Goal: Complete application form

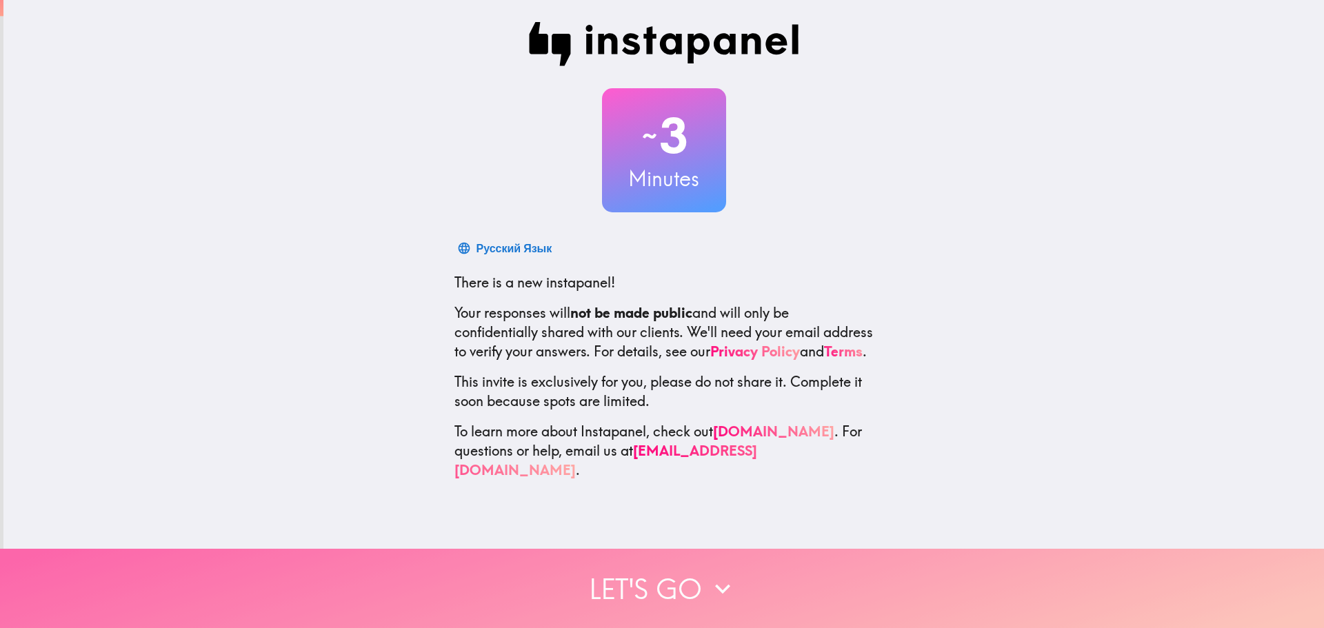
click at [661, 587] on button "Let's go" at bounding box center [662, 588] width 1324 height 79
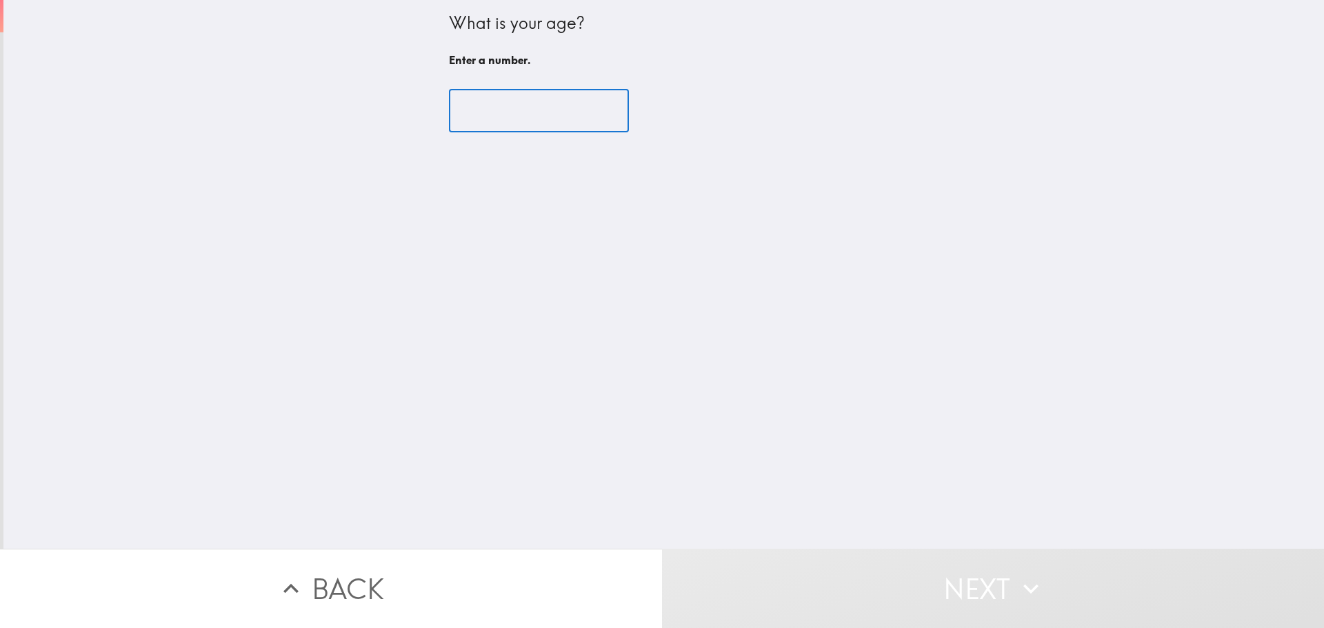
click at [486, 103] on input "number" at bounding box center [539, 111] width 180 height 43
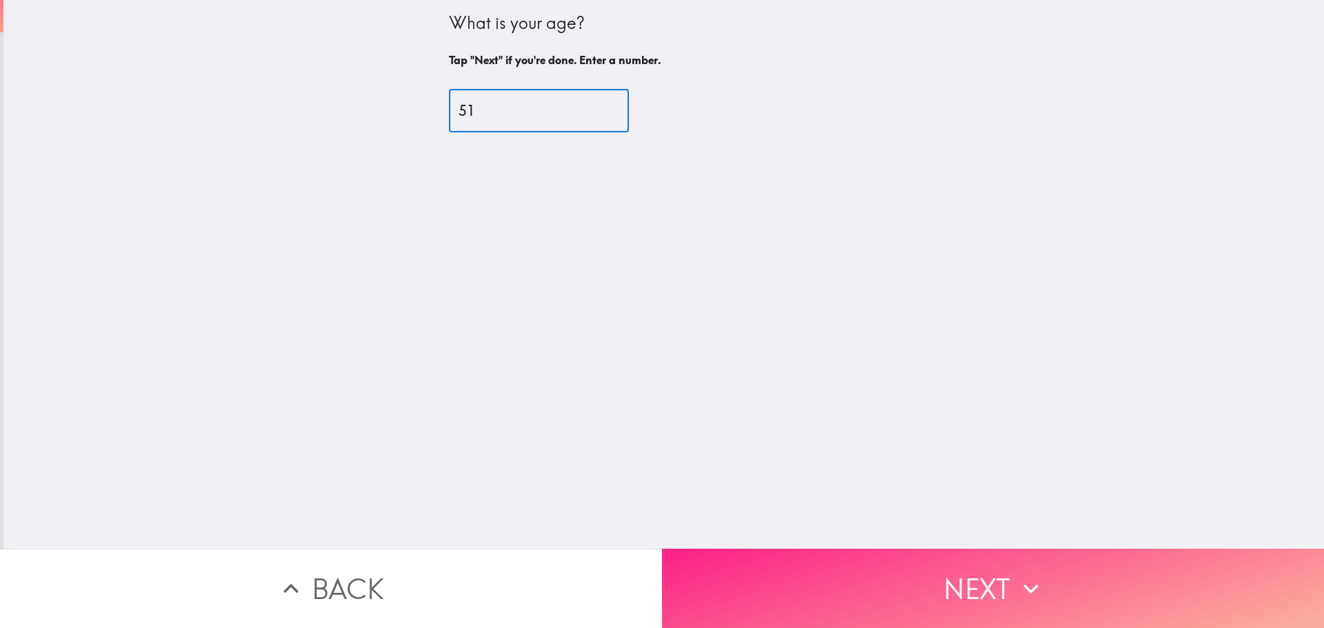
type input "51"
click at [927, 569] on button "Next" at bounding box center [993, 588] width 662 height 79
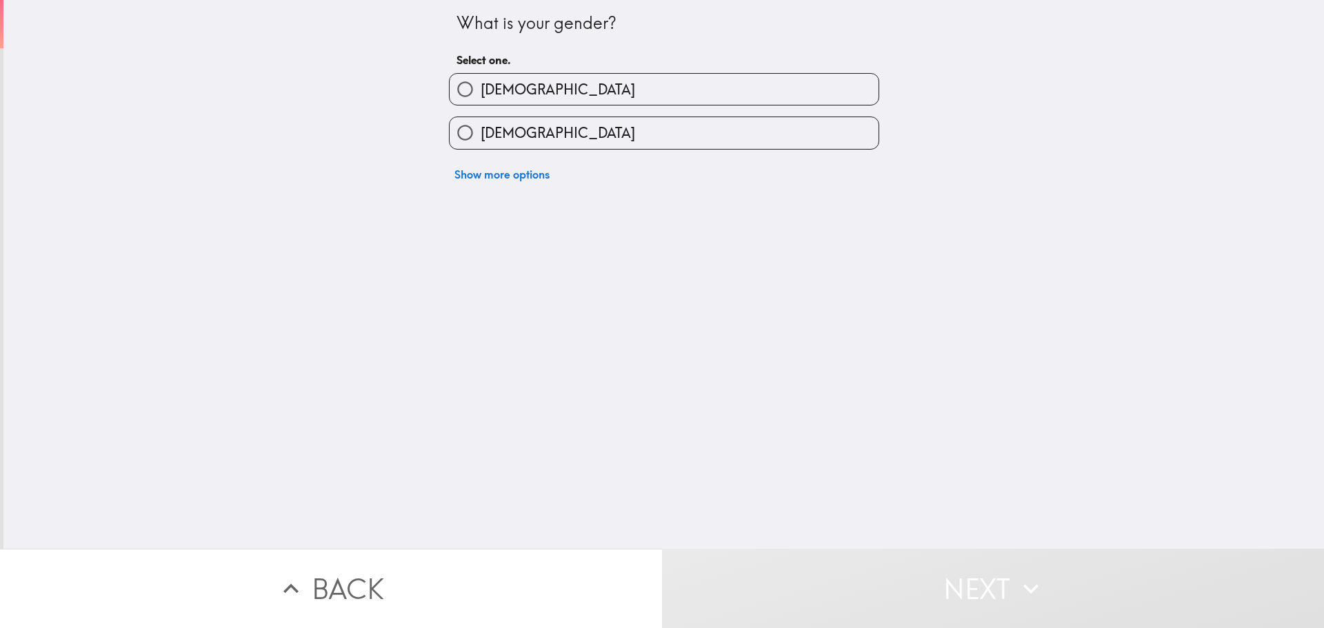
click at [526, 141] on label "[DEMOGRAPHIC_DATA]" at bounding box center [664, 132] width 429 height 31
click at [481, 141] on input "[DEMOGRAPHIC_DATA]" at bounding box center [465, 132] width 31 height 31
radio input "true"
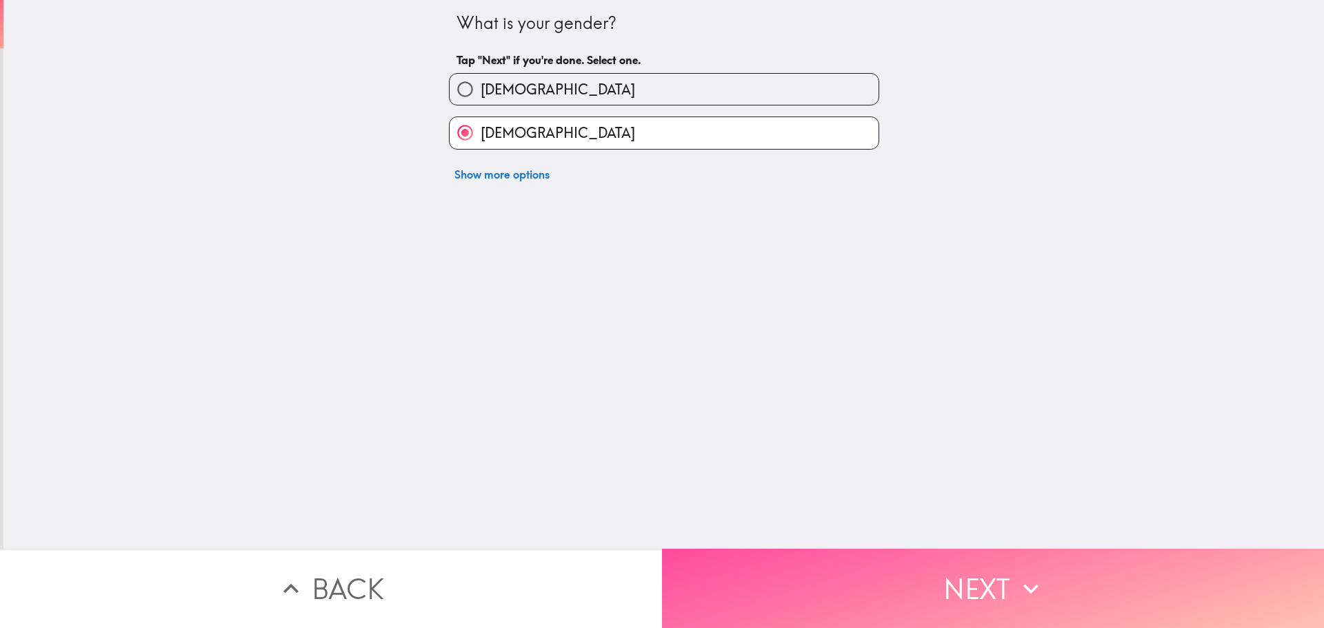
drag, startPoint x: 858, startPoint y: 557, endPoint x: 854, endPoint y: 544, distance: 13.5
click at [859, 554] on button "Next" at bounding box center [993, 588] width 662 height 79
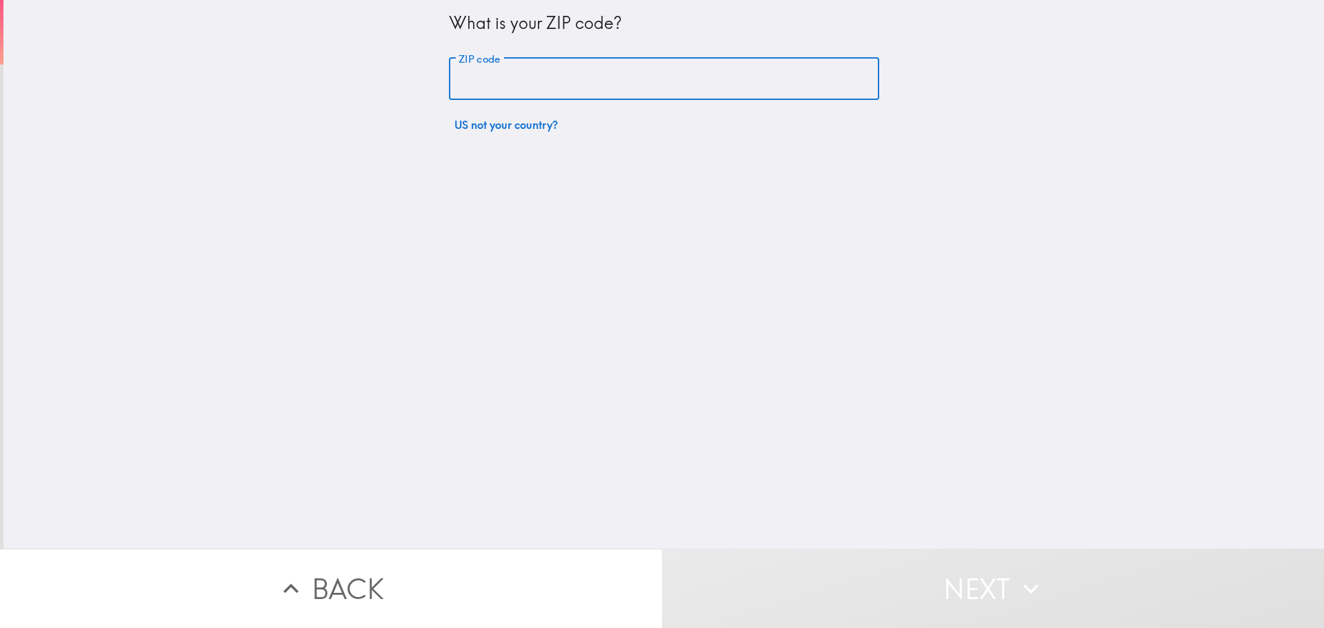
click at [689, 86] on input "ZIP code" at bounding box center [664, 79] width 430 height 43
type input "80222"
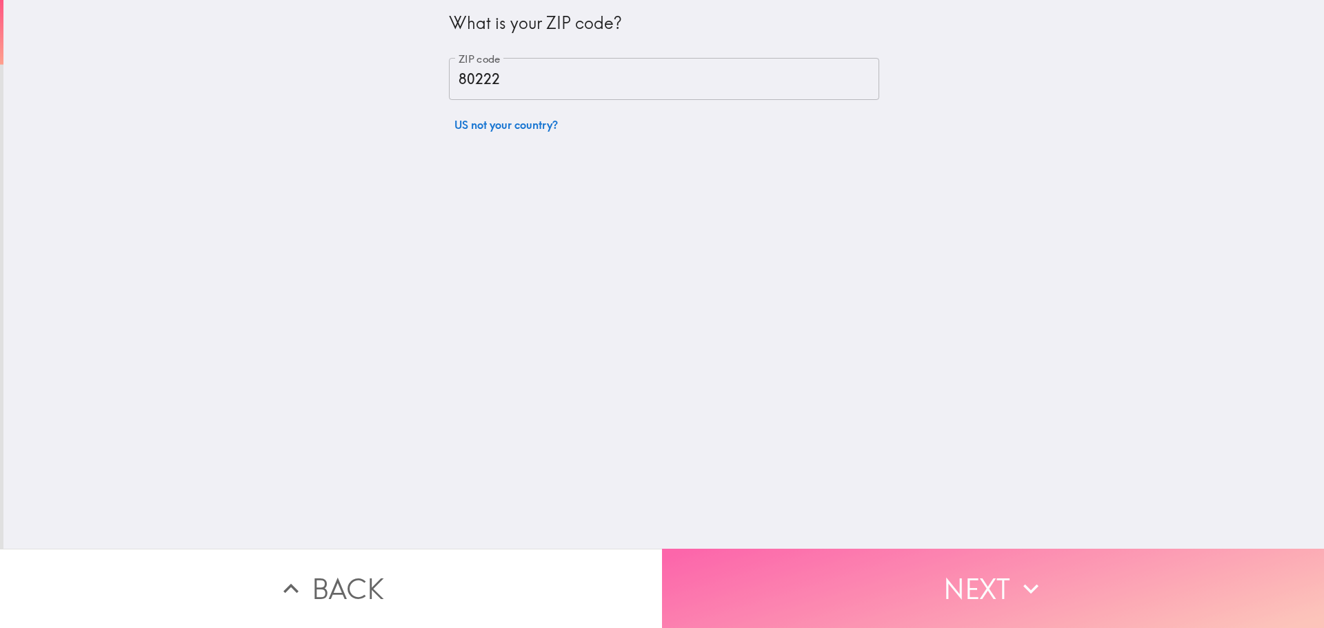
click at [782, 594] on button "Next" at bounding box center [993, 588] width 662 height 79
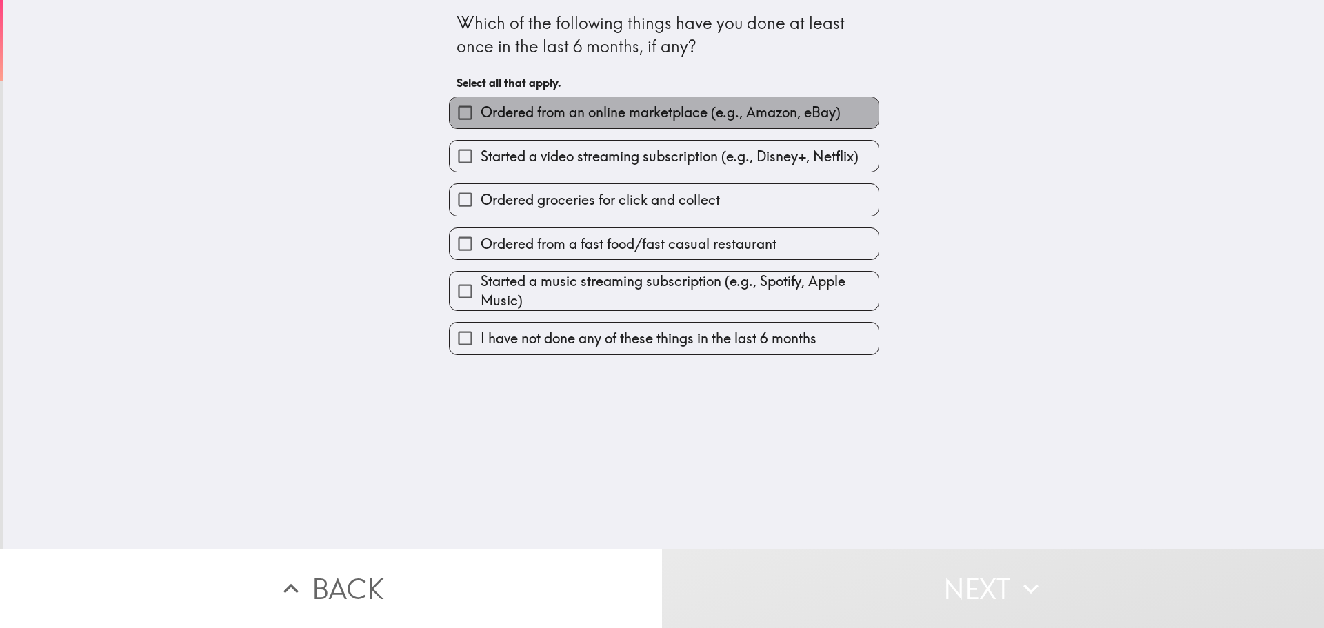
click at [487, 113] on span "Ordered from an online marketplace (e.g., Amazon, eBay)" at bounding box center [661, 112] width 360 height 19
click at [481, 113] on input "Ordered from an online marketplace (e.g., Amazon, eBay)" at bounding box center [465, 112] width 31 height 31
checkbox input "true"
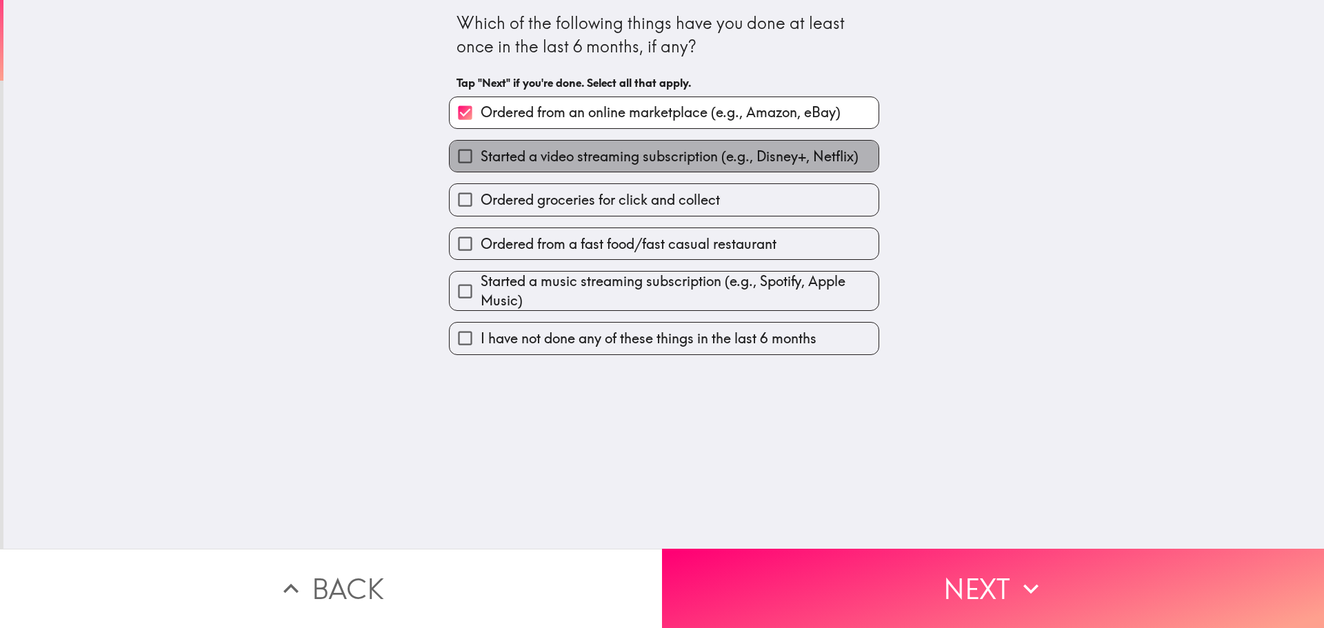
click at [481, 163] on span "Started a video streaming subscription (e.g., Disney+, Netflix)" at bounding box center [670, 156] width 378 height 19
click at [476, 163] on input "Started a video streaming subscription (e.g., Disney+, Netflix)" at bounding box center [465, 156] width 31 height 31
checkbox input "true"
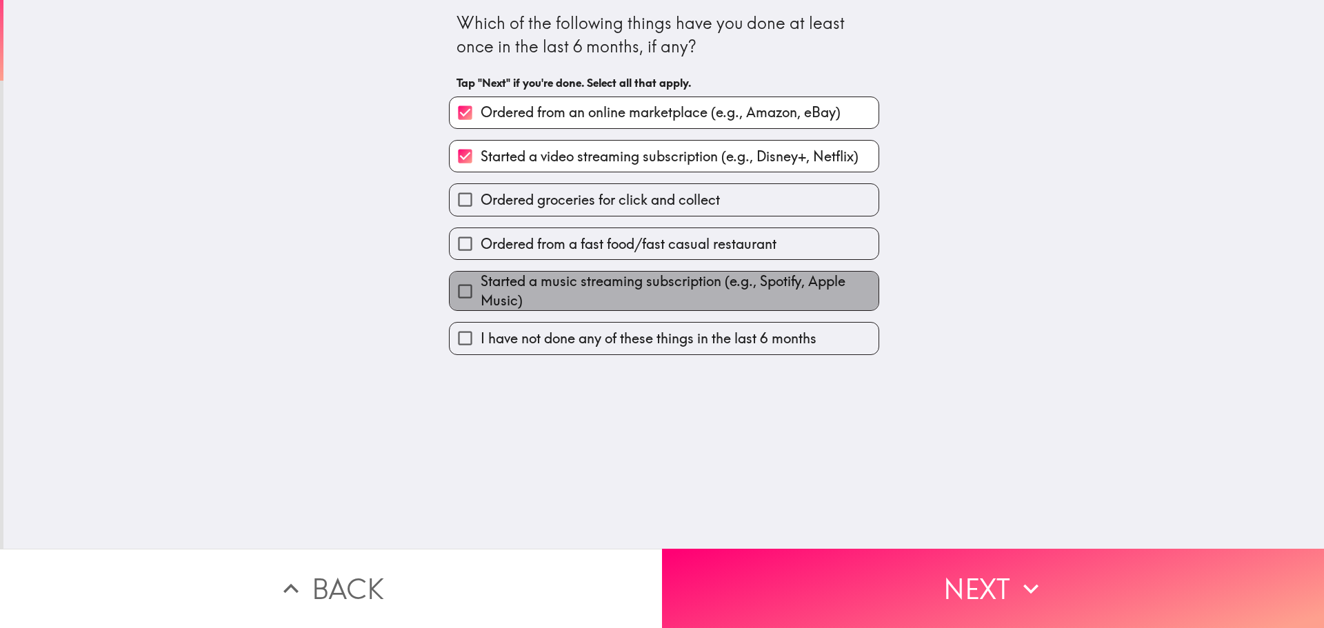
click at [608, 297] on span "Started a music streaming subscription (e.g., Spotify, Apple Music)" at bounding box center [680, 291] width 398 height 39
click at [481, 297] on input "Started a music streaming subscription (e.g., Spotify, Apple Music)" at bounding box center [465, 291] width 31 height 31
checkbox input "true"
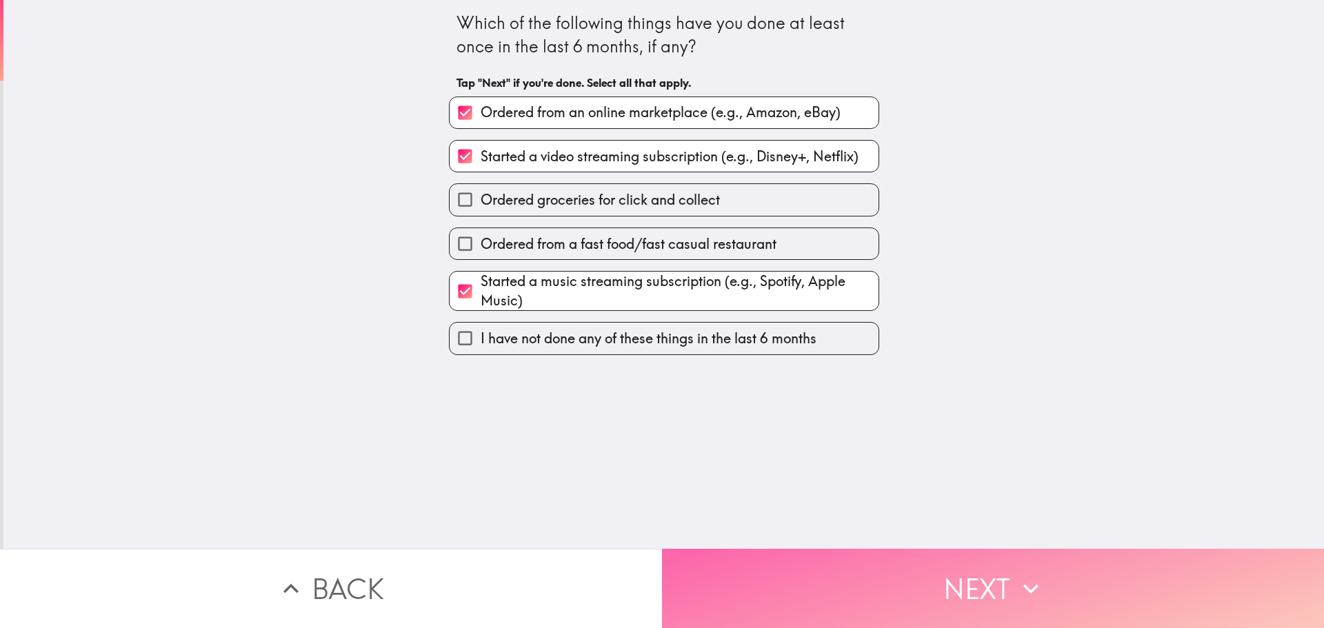
click at [874, 582] on button "Next" at bounding box center [993, 588] width 662 height 79
